Goal: Check status

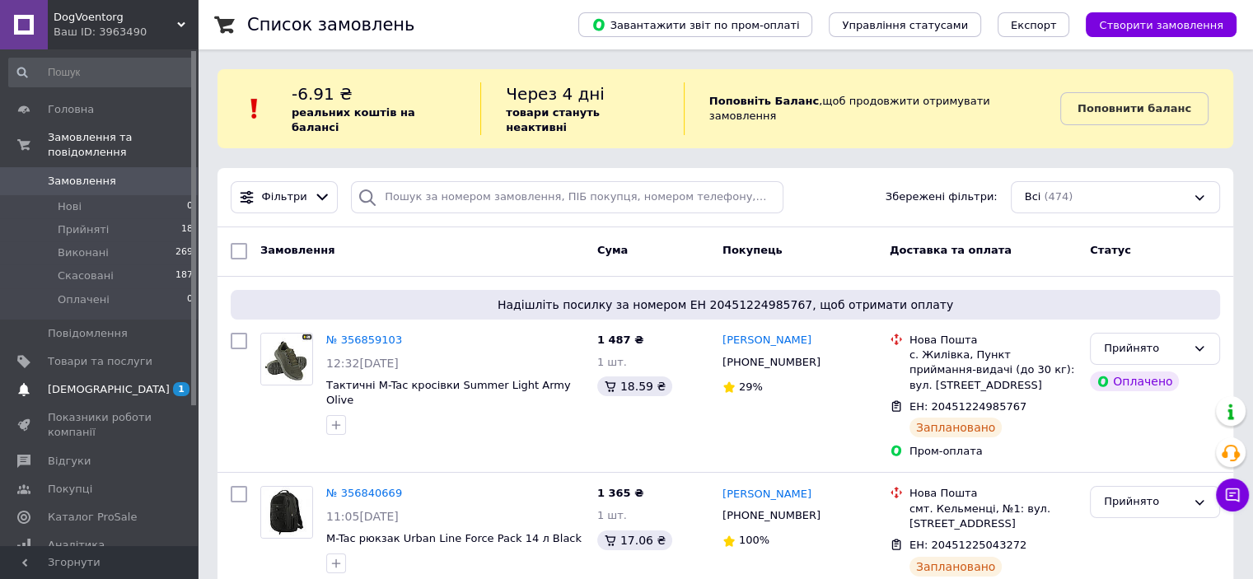
click at [114, 376] on link "[DEMOGRAPHIC_DATA] 1 0" at bounding box center [101, 390] width 203 height 28
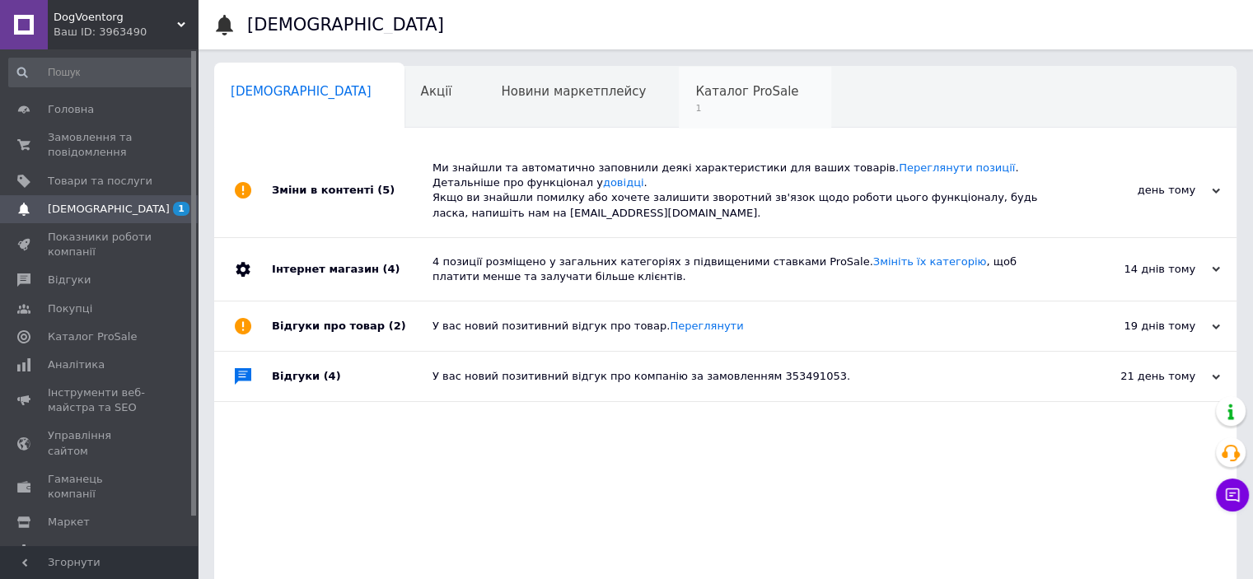
click at [679, 77] on div "Каталог ProSale 1" at bounding box center [755, 98] width 152 height 63
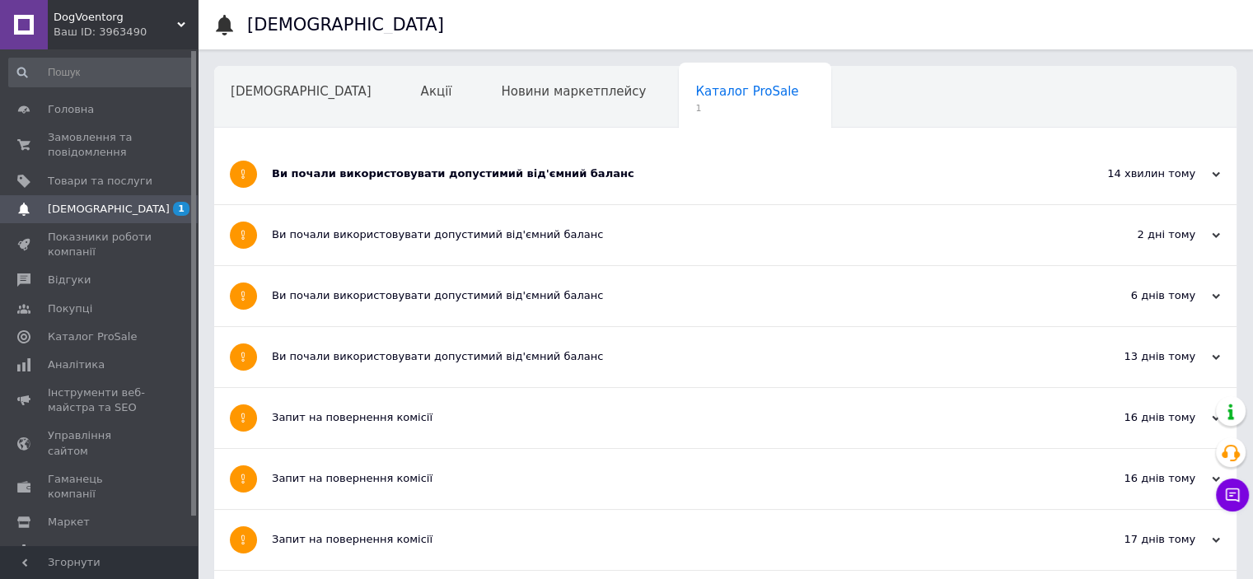
click at [669, 170] on div "Ви почали використовувати допустимий від'ємний баланс" at bounding box center [663, 173] width 783 height 15
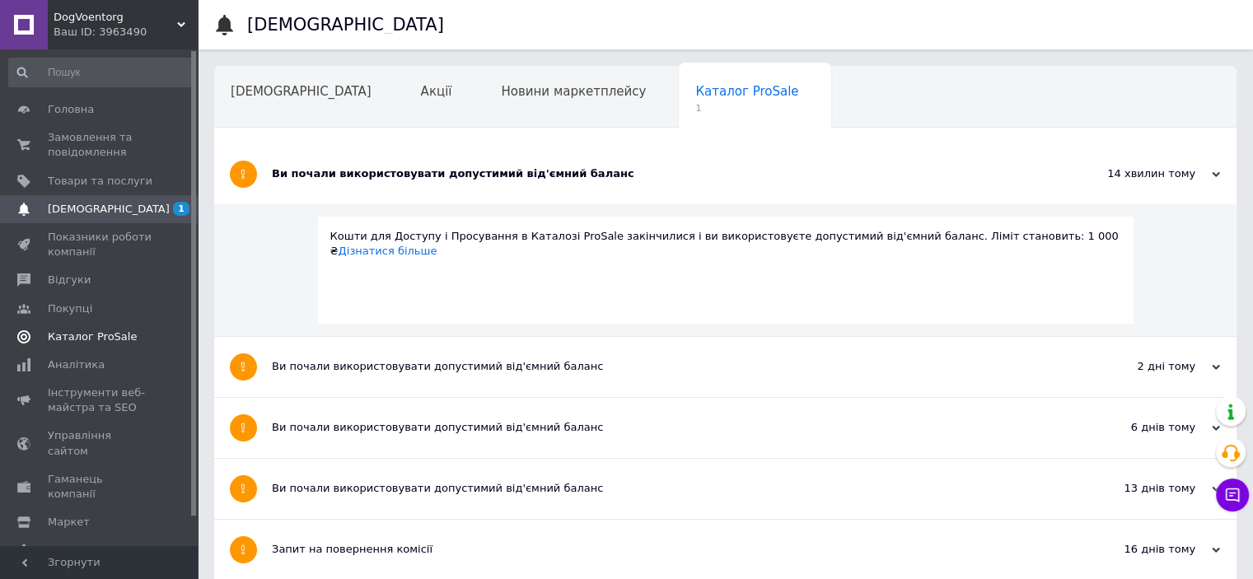
click at [101, 335] on span "Каталог ProSale" at bounding box center [92, 336] width 89 height 15
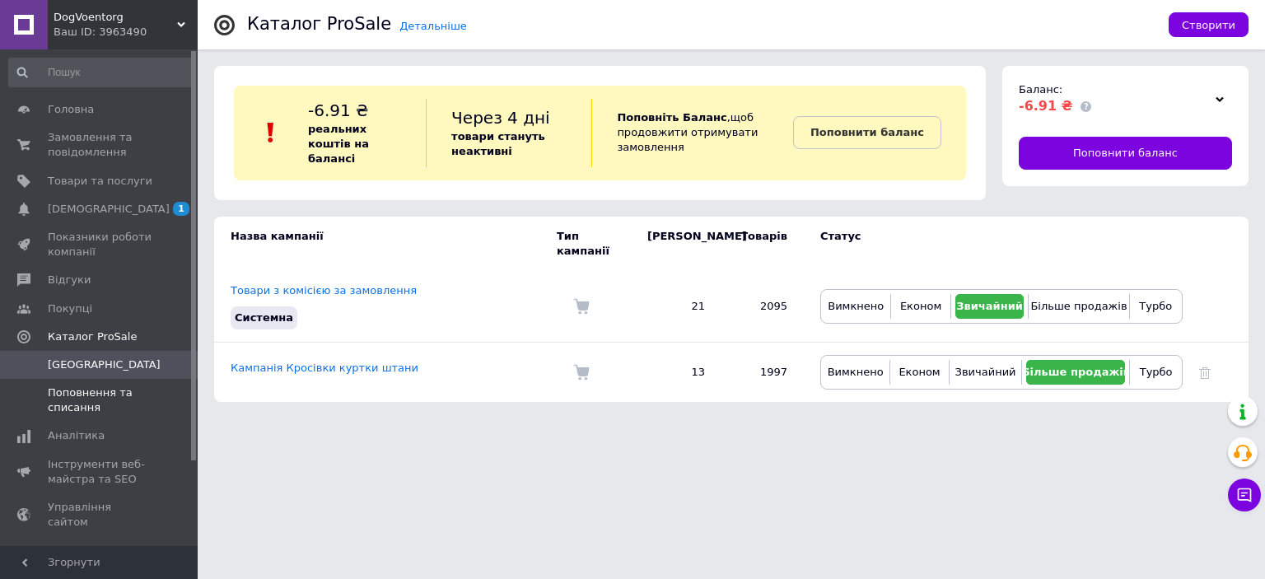
click at [102, 401] on span "Поповнення та списання" at bounding box center [100, 400] width 105 height 30
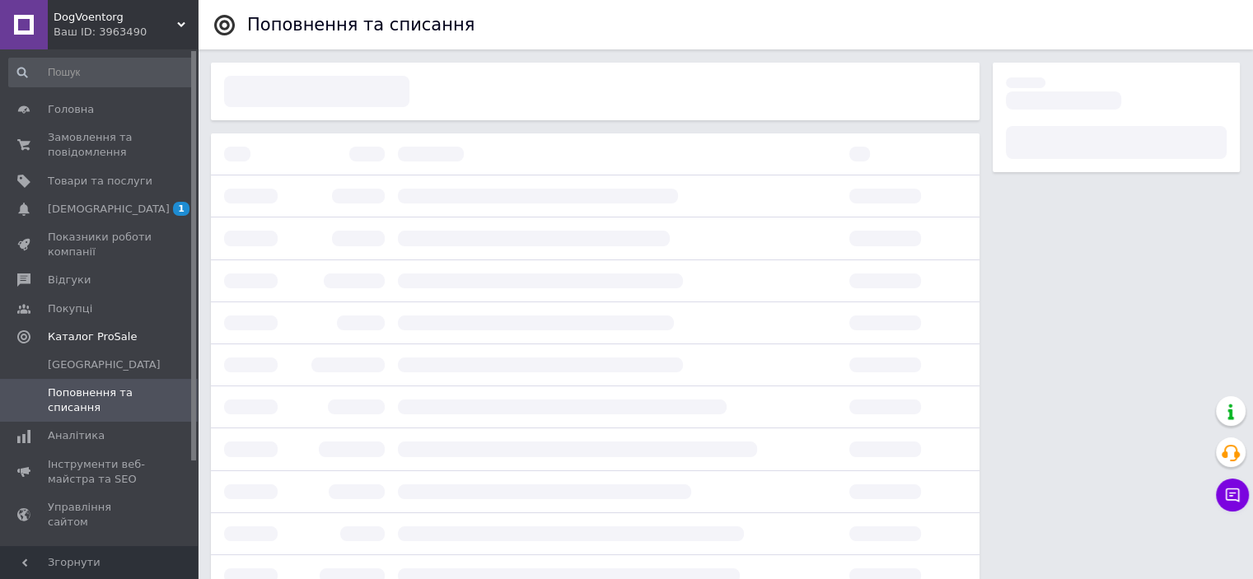
click at [102, 401] on span "Поповнення та списання" at bounding box center [100, 400] width 105 height 30
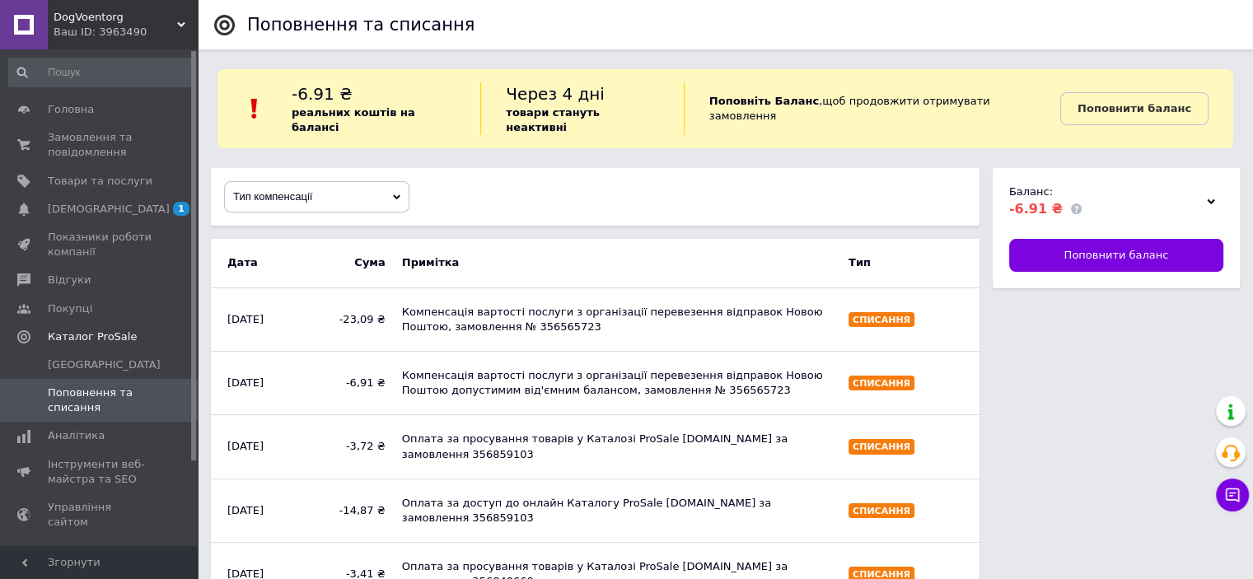
click at [522, 312] on div "Компенсація вартості послуги з організації перевезення відправок Новою Поштою, …" at bounding box center [617, 319] width 446 height 46
copy div "356565723"
click at [102, 154] on span "Замовлення та повідомлення" at bounding box center [100, 145] width 105 height 30
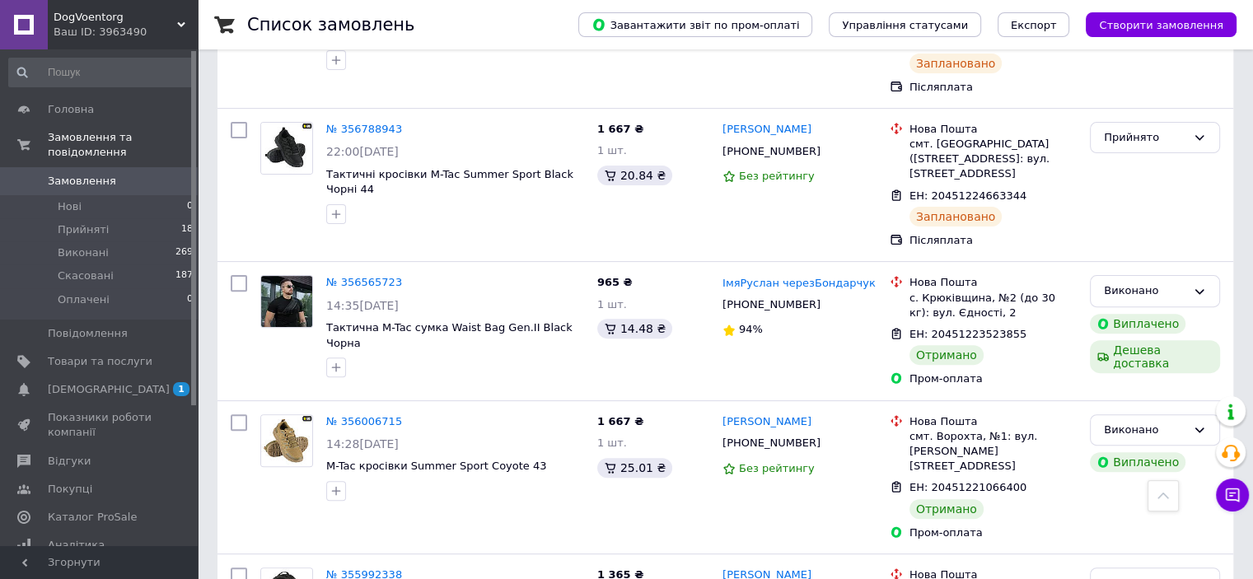
scroll to position [516, 0]
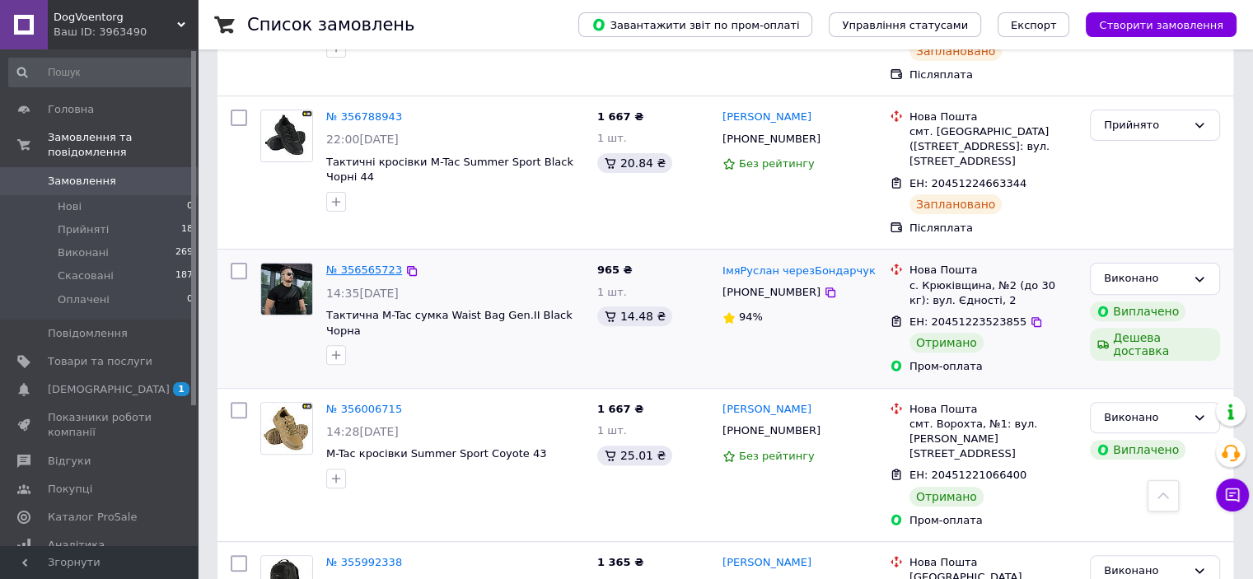
click at [369, 264] on link "№ 356565723" at bounding box center [364, 270] width 76 height 12
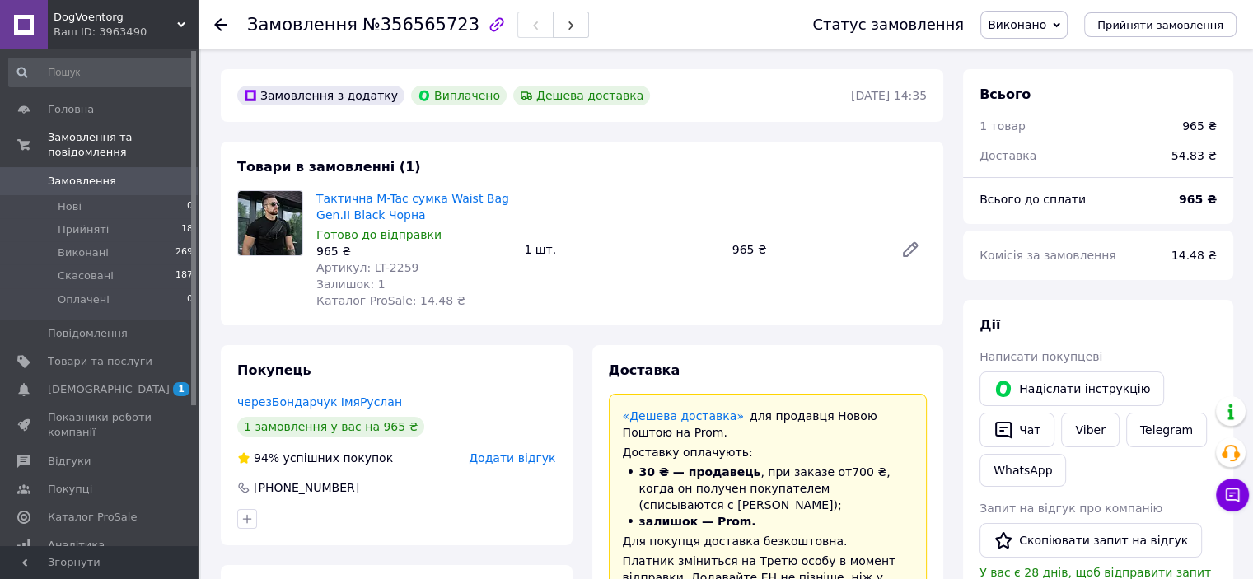
scroll to position [96, 0]
click at [105, 382] on span "[DEMOGRAPHIC_DATA]" at bounding box center [109, 389] width 122 height 15
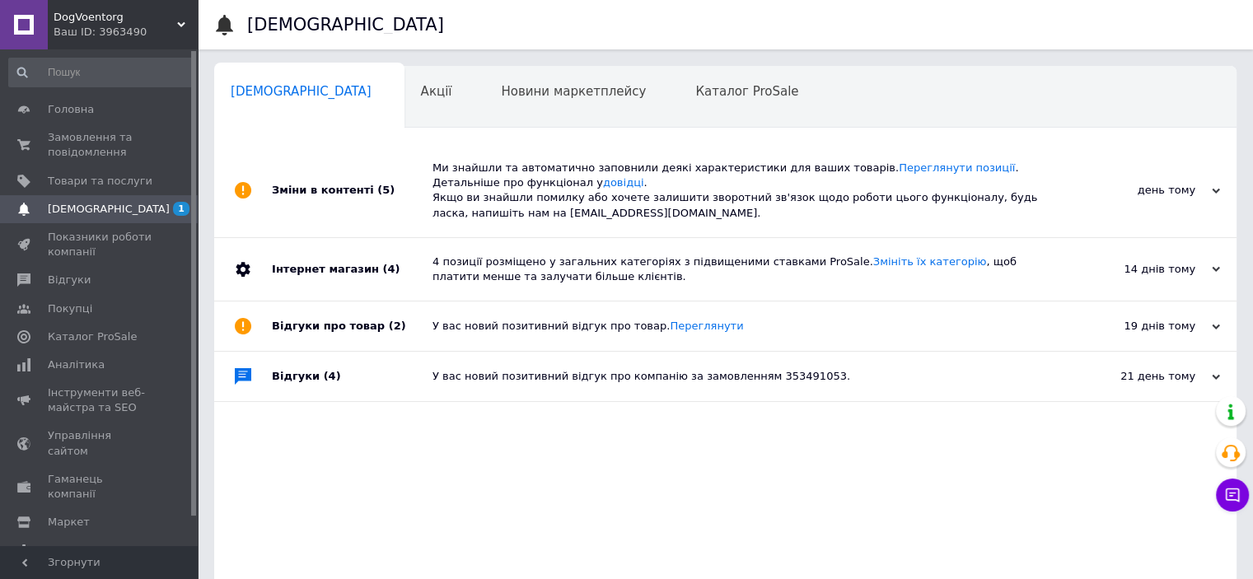
click at [649, 238] on div "4 позиції розміщено у загальних категоріях з підвищеними ставками ProSale. Змін…" at bounding box center [743, 269] width 623 height 63
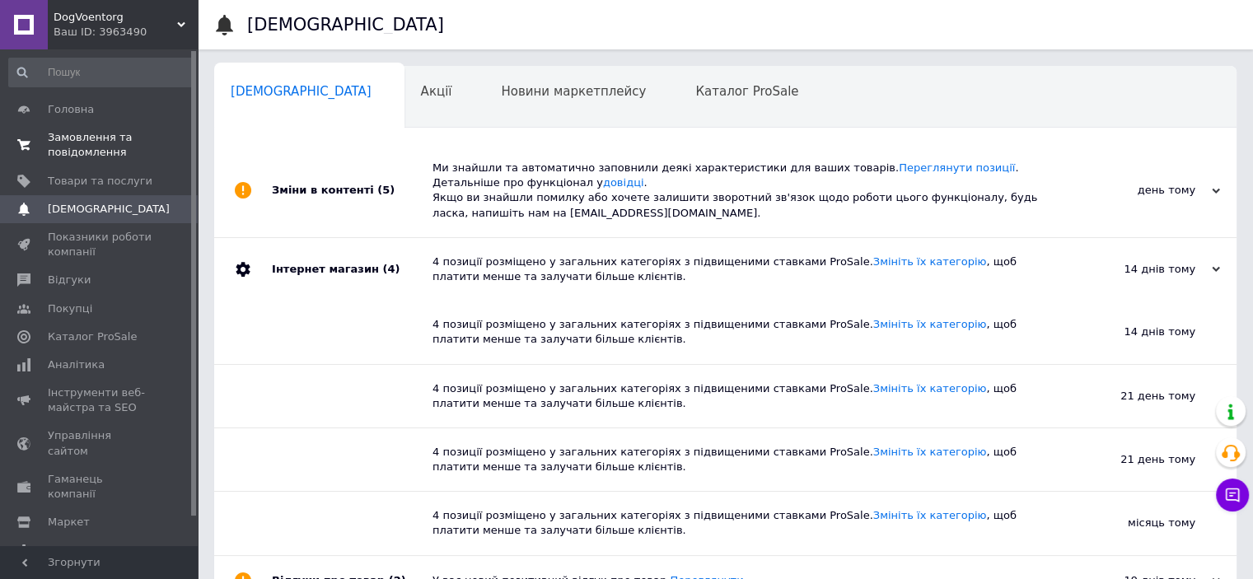
click at [132, 147] on span "Замовлення та повідомлення" at bounding box center [100, 145] width 105 height 30
